Goal: Information Seeking & Learning: Check status

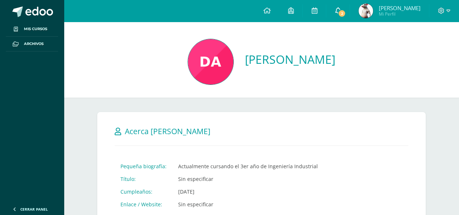
click at [338, 18] on link "2" at bounding box center [337, 11] width 23 height 22
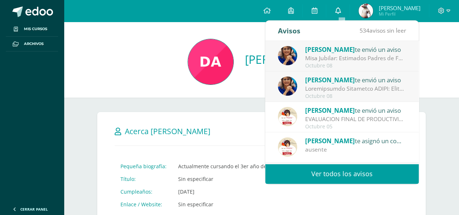
click at [341, 13] on icon at bounding box center [338, 10] width 6 height 7
click at [335, 56] on div "Misa Jubilar: Estimados Padres de Familia de Cuarto Primaria hasta Quinto Bachi…" at bounding box center [355, 58] width 101 height 8
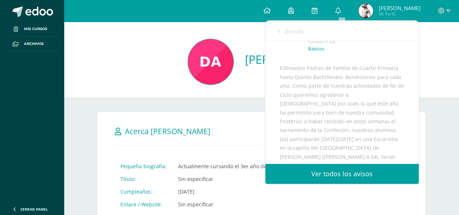
scroll to position [46, 0]
click at [283, 33] on link "Avisos" at bounding box center [291, 31] width 26 height 21
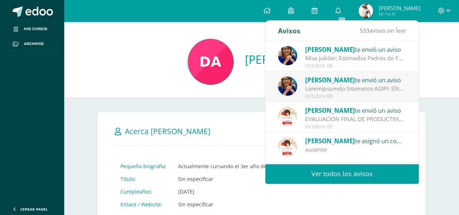
click at [288, 87] on img at bounding box center [287, 86] width 19 height 19
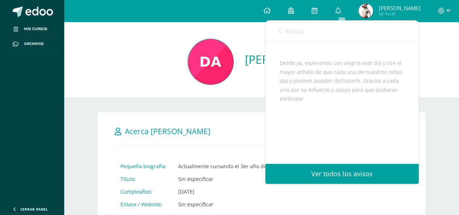
scroll to position [564, 0]
click at [281, 29] on link "Avisos" at bounding box center [291, 31] width 26 height 21
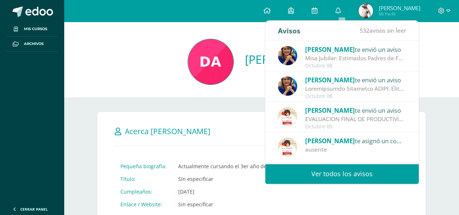
click at [319, 122] on div "EVALUACION FINAL DE PRODUCTIVIDAD : Muy buen día padres de familia: el motivo d…" at bounding box center [355, 119] width 101 height 8
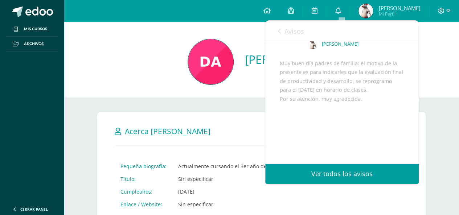
click at [281, 29] on link "Avisos" at bounding box center [291, 31] width 26 height 21
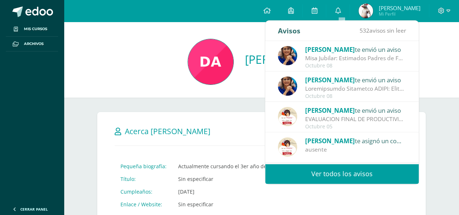
click at [281, 29] on div "Avisos" at bounding box center [289, 31] width 23 height 20
click at [270, 12] on icon at bounding box center [266, 10] width 7 height 7
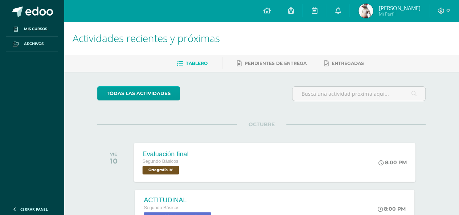
click at [169, 172] on span "Ortografía 'A'" at bounding box center [161, 170] width 37 height 9
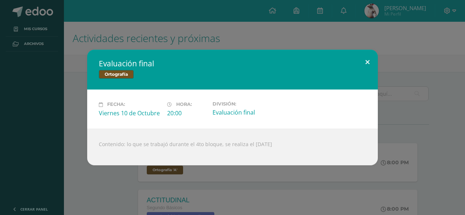
click at [362, 69] on button at bounding box center [367, 62] width 21 height 25
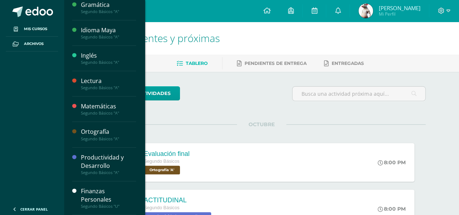
scroll to position [215, 0]
click at [88, 134] on div "Ortografía" at bounding box center [108, 132] width 55 height 8
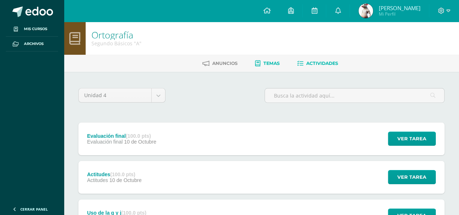
click at [270, 65] on span "Temas" at bounding box center [272, 63] width 16 height 5
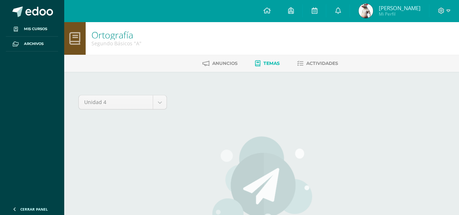
click at [356, 11] on link "Nicolás Alfredo Mi Perfil" at bounding box center [389, 11] width 79 height 22
click at [370, 4] on img at bounding box center [366, 11] width 15 height 15
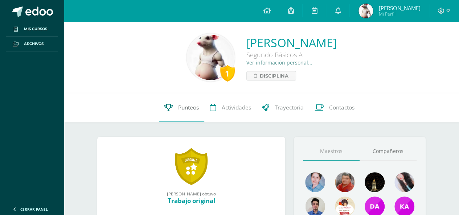
click at [195, 108] on span "Punteos" at bounding box center [188, 108] width 21 height 8
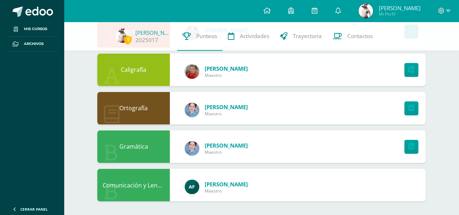
scroll to position [511, 0]
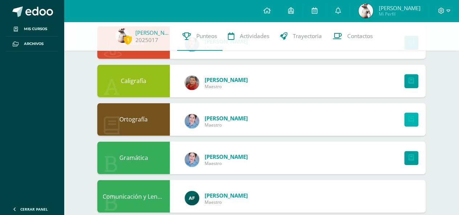
click at [410, 118] on icon at bounding box center [411, 120] width 5 height 6
click at [409, 118] on icon at bounding box center [411, 120] width 5 height 6
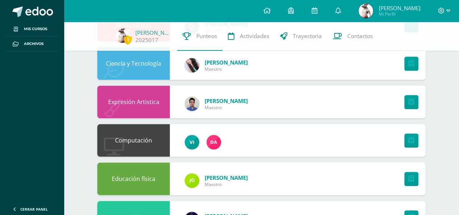
scroll to position [297, 0]
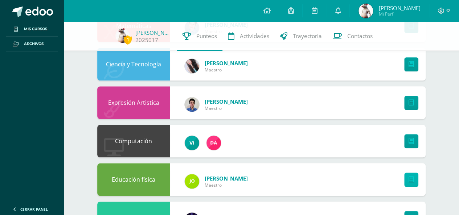
click at [410, 180] on icon at bounding box center [411, 180] width 5 height 6
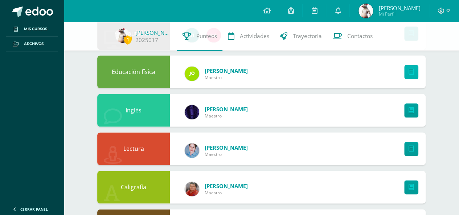
scroll to position [412, 0]
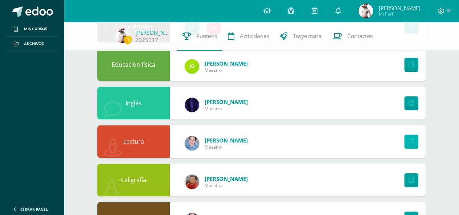
click at [412, 143] on icon at bounding box center [411, 142] width 5 height 6
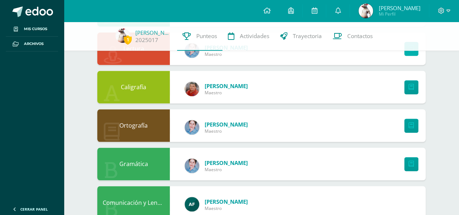
scroll to position [521, 0]
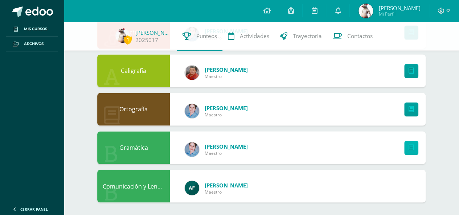
click at [413, 146] on icon at bounding box center [411, 148] width 5 height 6
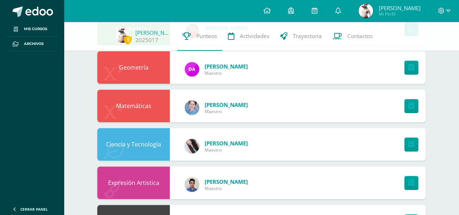
scroll to position [206, 0]
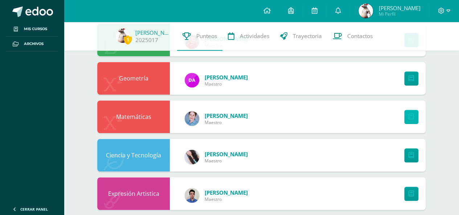
click at [409, 117] on icon at bounding box center [411, 117] width 5 height 6
click at [138, 118] on div "Matemáticas" at bounding box center [133, 117] width 73 height 33
click at [163, 115] on div "Matemáticas" at bounding box center [133, 117] width 73 height 33
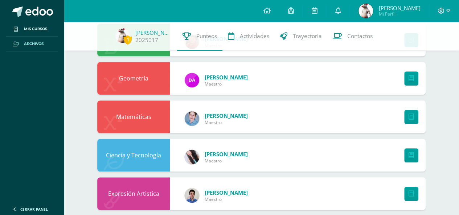
click at [32, 45] on span "Archivos" at bounding box center [34, 44] width 20 height 6
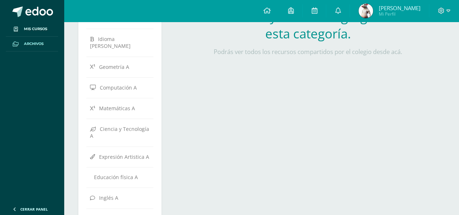
scroll to position [204, 0]
click at [99, 104] on span "Matemáticas A" at bounding box center [117, 107] width 36 height 7
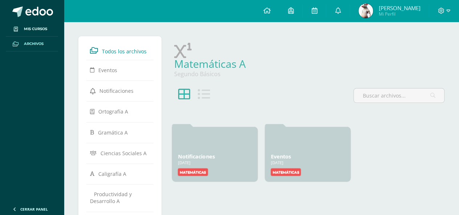
click at [123, 52] on span "Todos los archivos" at bounding box center [124, 51] width 45 height 7
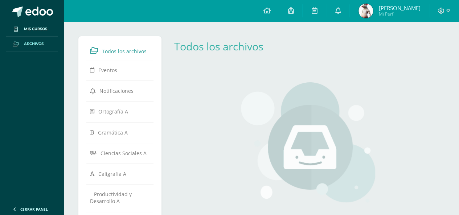
click at [397, 7] on span "[PERSON_NAME]" at bounding box center [400, 7] width 42 height 7
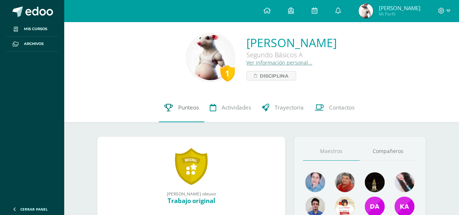
click at [193, 106] on span "Punteos" at bounding box center [188, 108] width 21 height 8
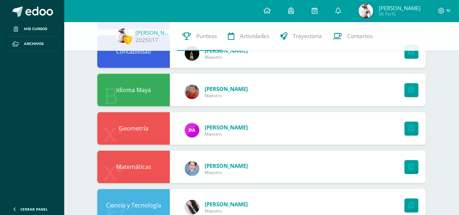
scroll to position [156, 0]
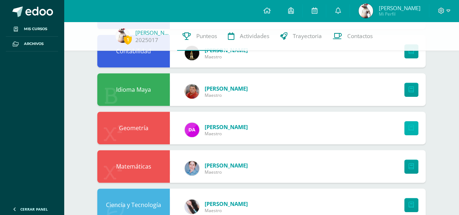
click at [407, 131] on link at bounding box center [411, 128] width 14 height 14
click at [407, 129] on link at bounding box center [411, 128] width 14 height 14
click at [42, 40] on link "Archivos" at bounding box center [32, 44] width 52 height 15
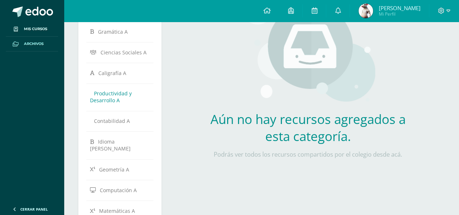
scroll to position [102, 0]
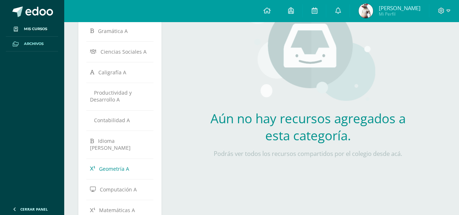
click at [117, 166] on span "Geometría A" at bounding box center [114, 169] width 30 height 7
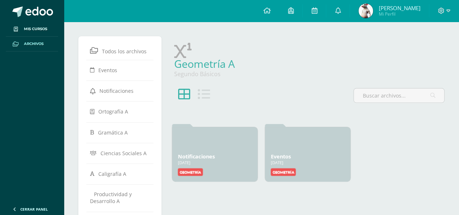
click at [205, 93] on icon at bounding box center [204, 94] width 12 height 12
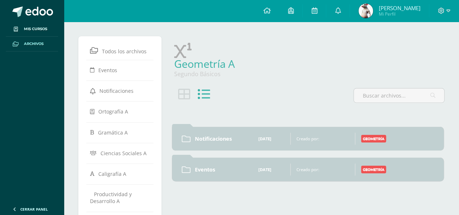
click at [188, 92] on icon at bounding box center [184, 94] width 12 height 12
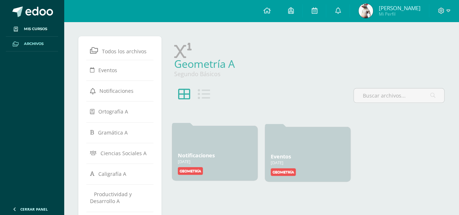
click at [211, 160] on div "13 Ene, 2025" at bounding box center [215, 161] width 74 height 5
click at [194, 170] on label "Geometría" at bounding box center [190, 171] width 25 height 8
click at [183, 166] on div "Notificaciones 13 Ene, 2025 13 Ene, 2025 Creado por: Geometría" at bounding box center [215, 153] width 86 height 55
click at [188, 171] on label "Geometría" at bounding box center [190, 171] width 25 height 8
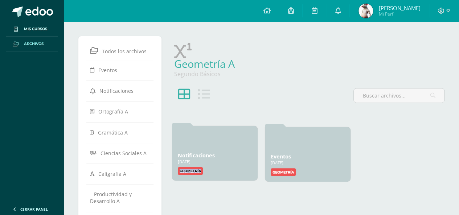
click at [188, 171] on label "Geometría" at bounding box center [190, 171] width 25 height 8
click at [298, 174] on div "Geometría" at bounding box center [308, 171] width 74 height 8
click at [281, 169] on label "Geometría" at bounding box center [283, 171] width 25 height 8
click at [373, 12] on img at bounding box center [366, 11] width 15 height 15
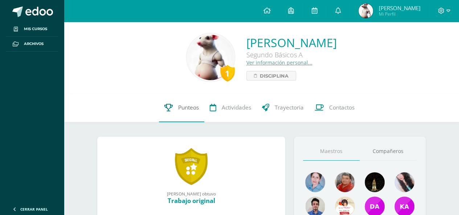
click at [196, 107] on span "Punteos" at bounding box center [188, 108] width 21 height 8
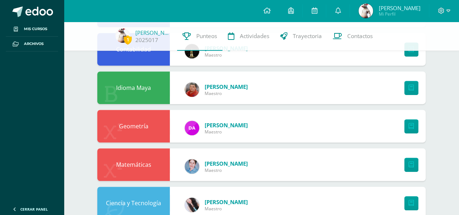
scroll to position [160, 0]
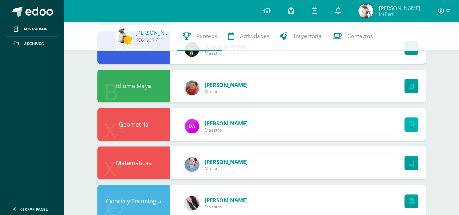
click at [409, 129] on link at bounding box center [411, 125] width 14 height 14
